Goal: Transaction & Acquisition: Purchase product/service

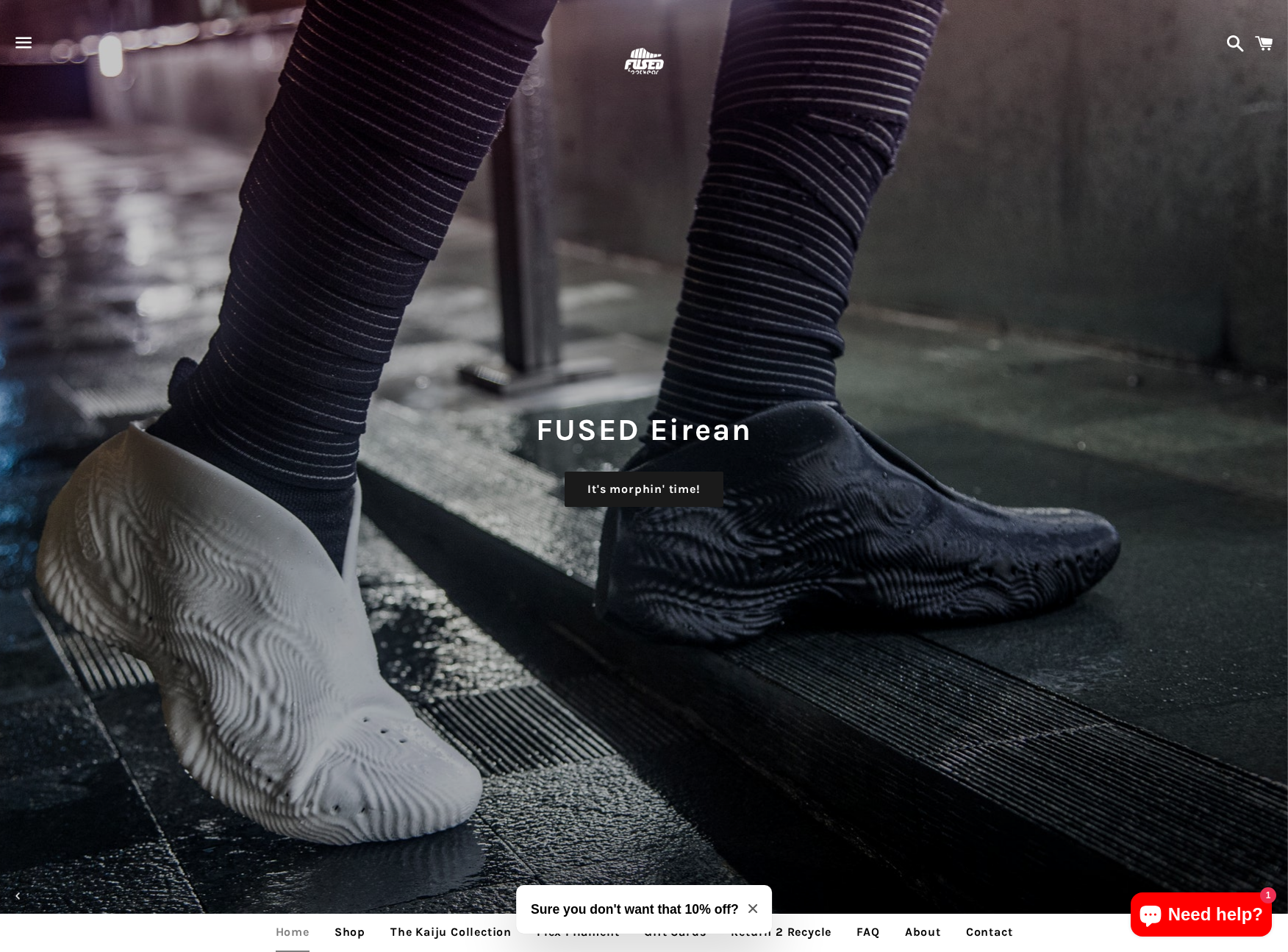
click at [27, 42] on span "button" at bounding box center [24, 43] width 34 height 44
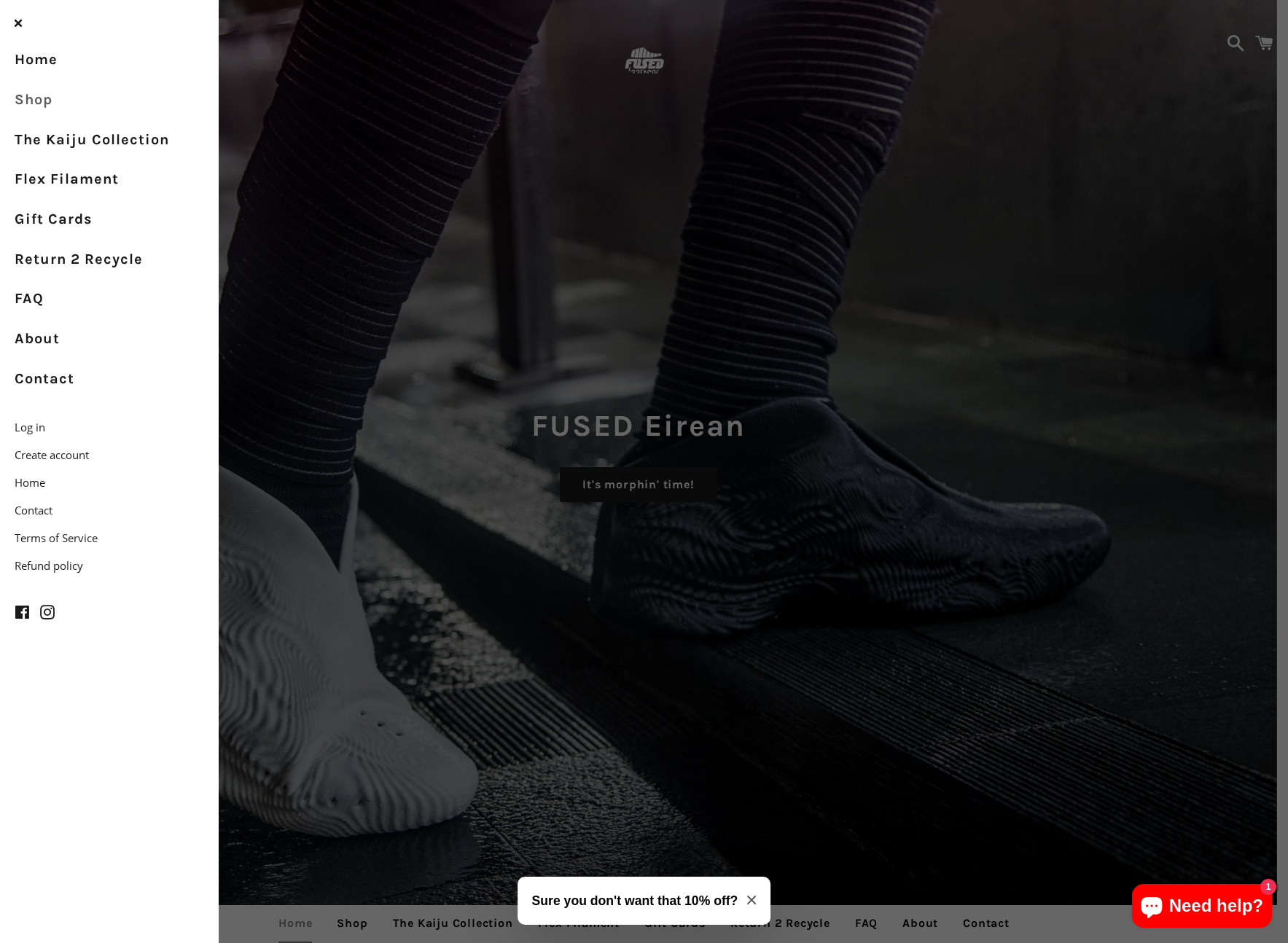
click at [39, 104] on link "Shop" at bounding box center [109, 100] width 218 height 40
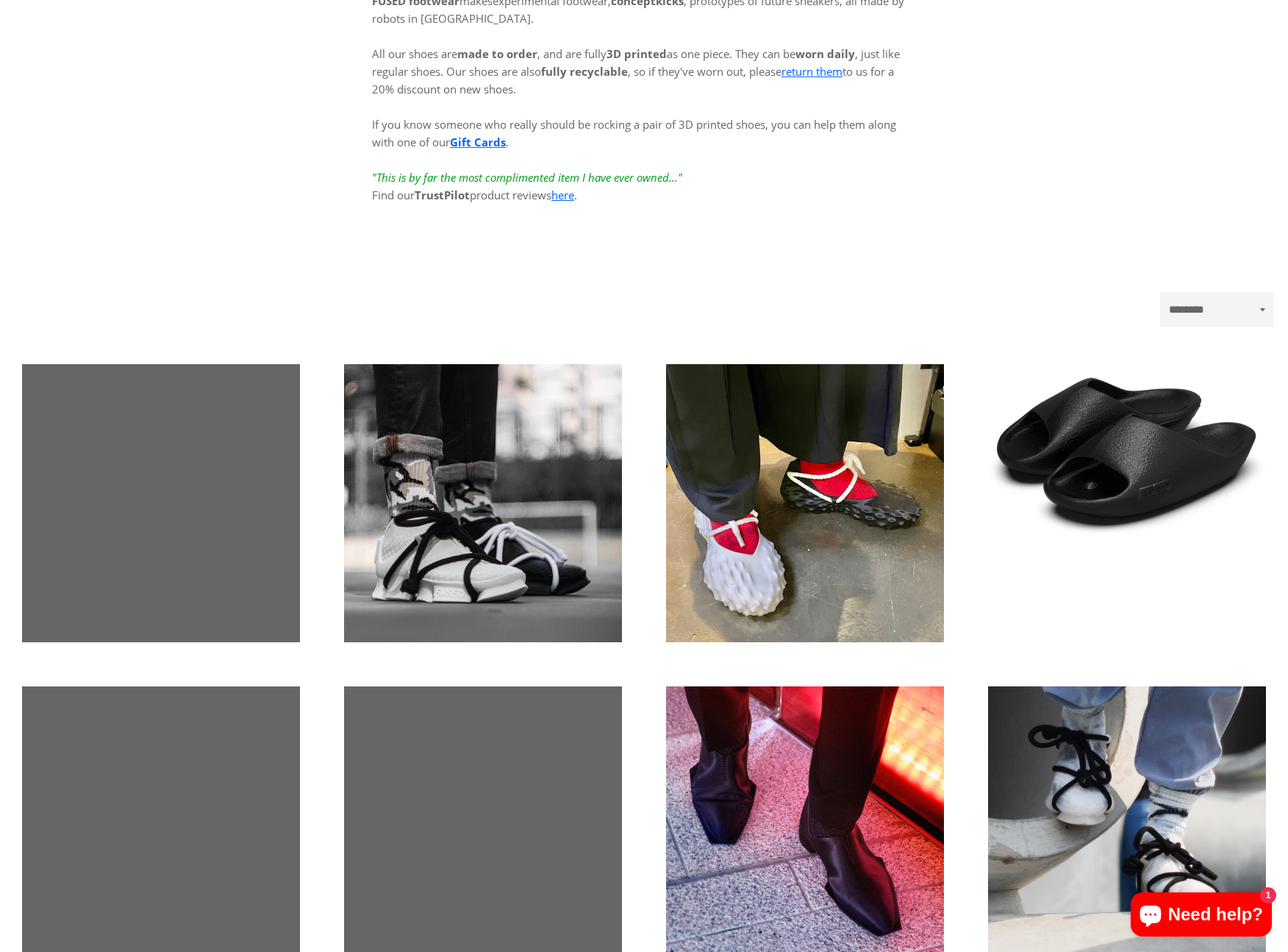
scroll to position [416, 0]
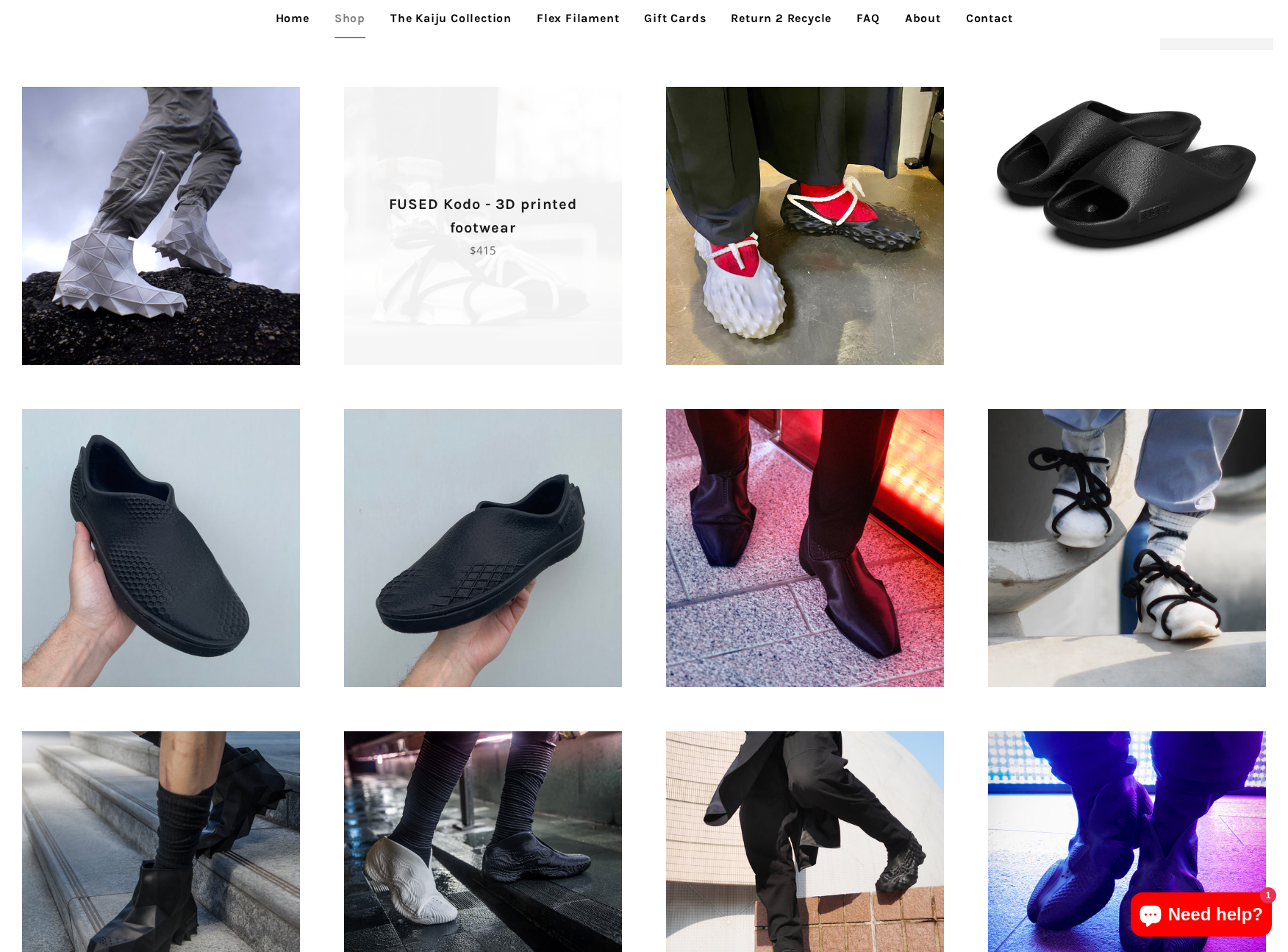
click at [491, 305] on span "FUSED Kodo - 3D printed footwear Regular price $415" at bounding box center [483, 226] width 278 height 278
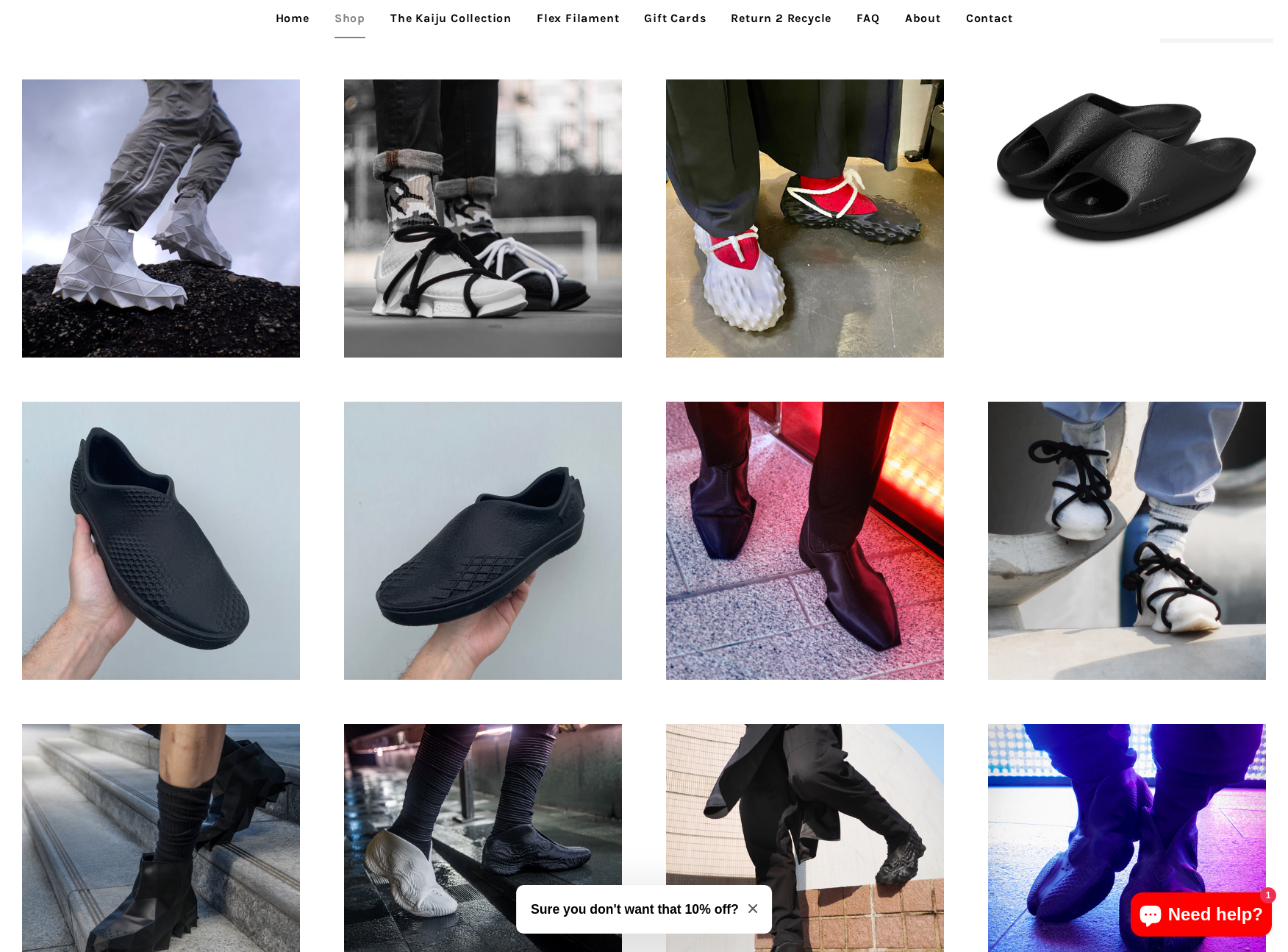
scroll to position [431, 0]
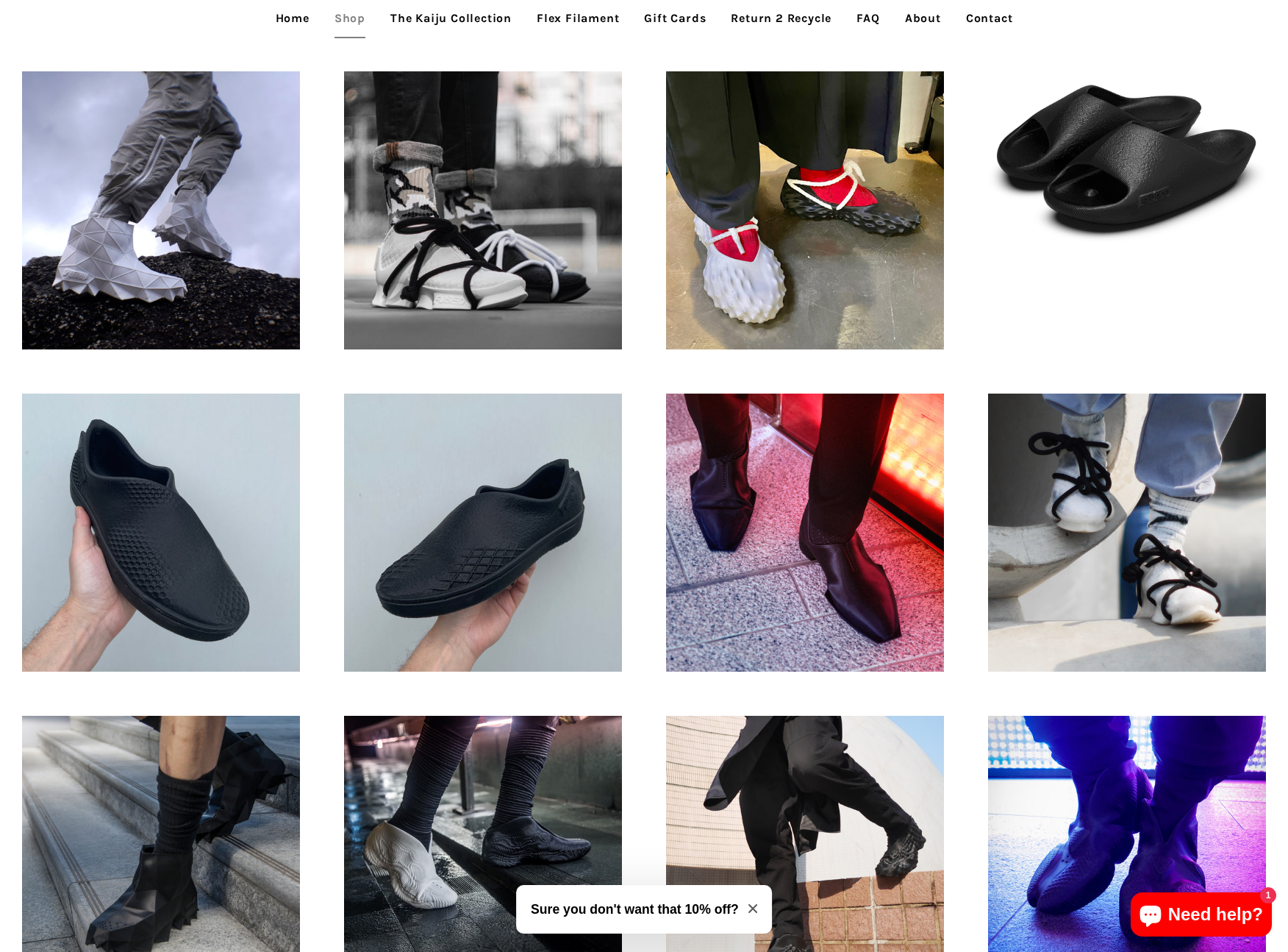
click at [1137, 259] on div "Tora - 3D printed Recovery Slides Regular price $135" at bounding box center [1127, 159] width 322 height 220
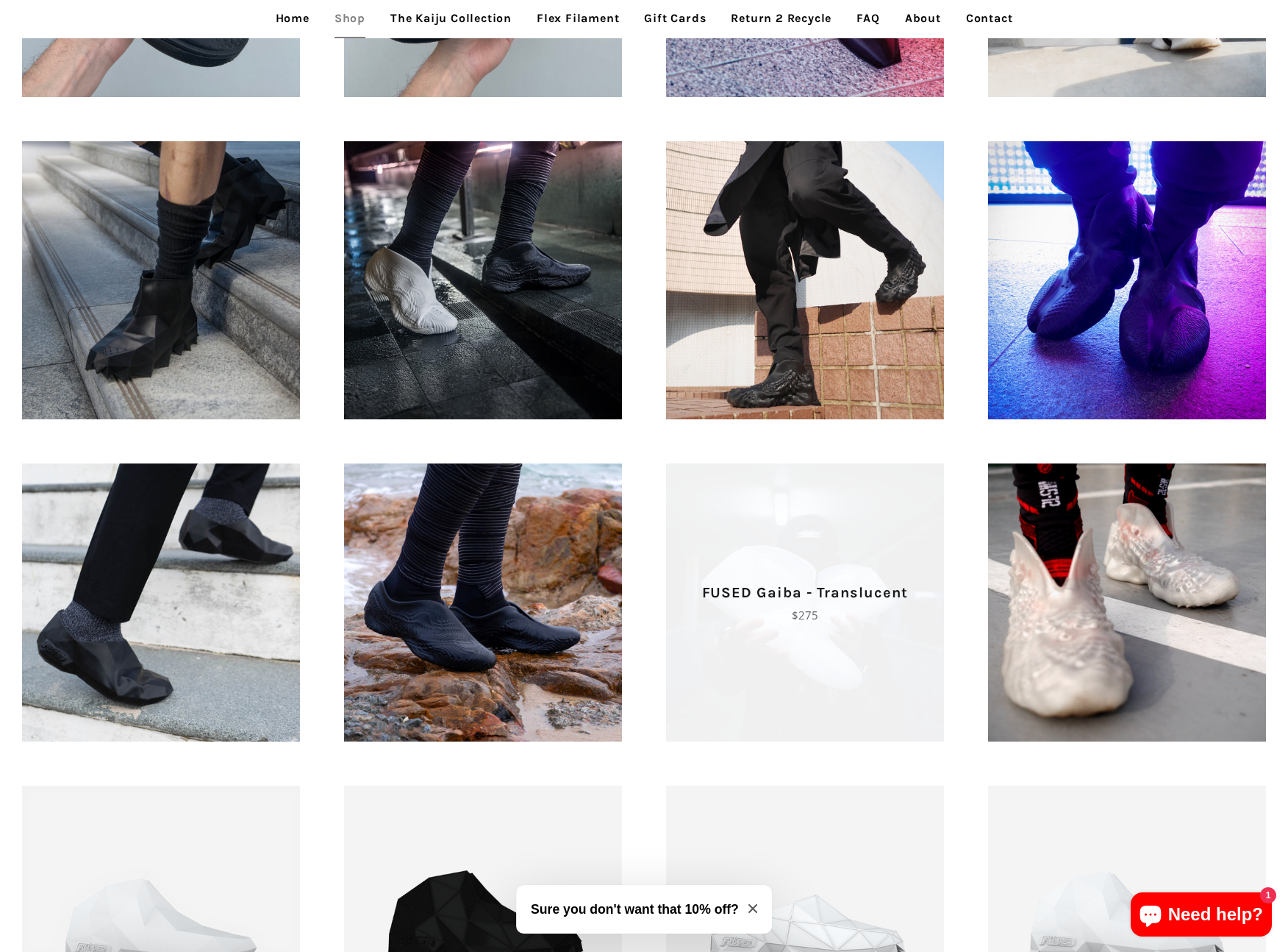
scroll to position [0, 0]
